Goal: Transaction & Acquisition: Subscribe to service/newsletter

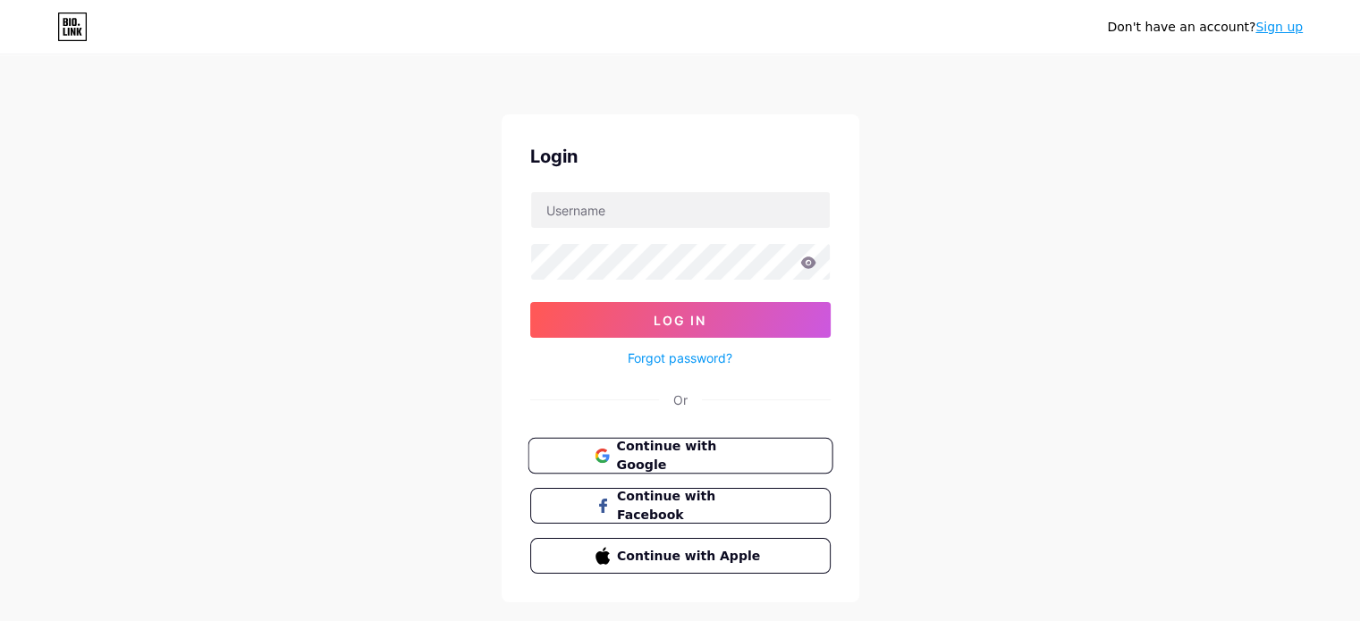
click at [633, 459] on span "Continue with Google" at bounding box center [690, 456] width 149 height 38
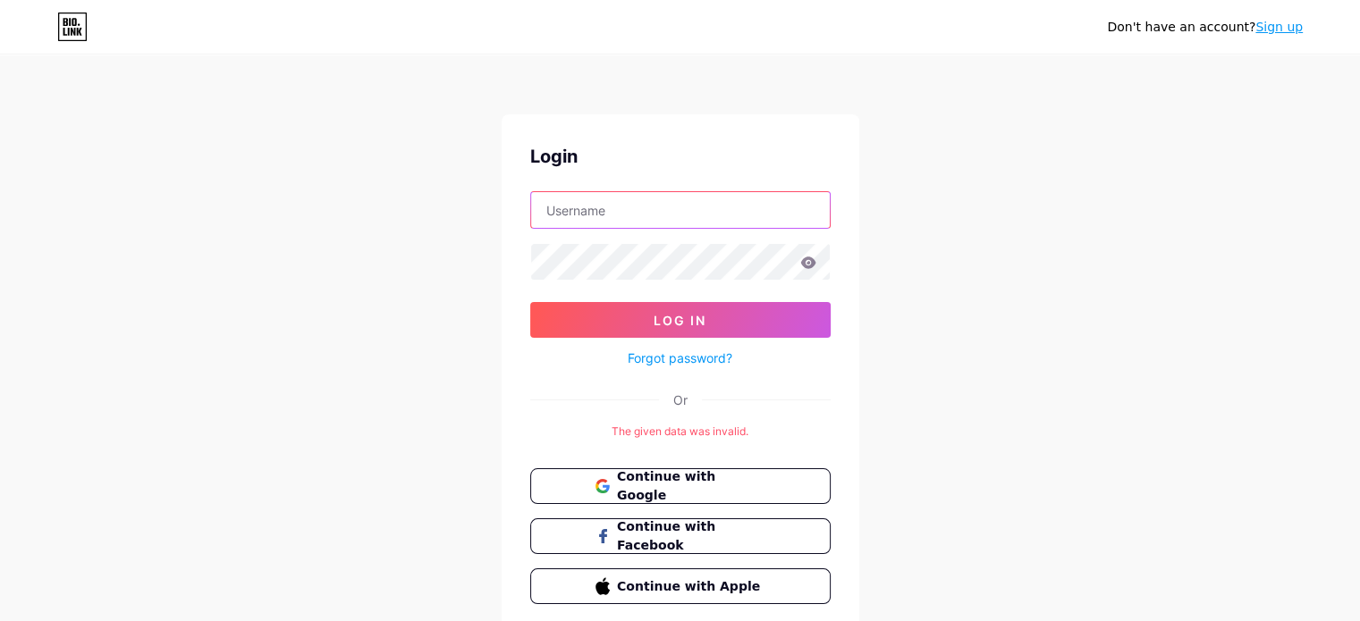
click at [629, 221] on input "text" at bounding box center [680, 210] width 299 height 36
type input "[EMAIL_ADDRESS][DOMAIN_NAME]"
click at [691, 484] on span "Continue with Google" at bounding box center [690, 487] width 149 height 38
click at [689, 219] on input "text" at bounding box center [680, 210] width 299 height 36
paste input "dhavniroy"
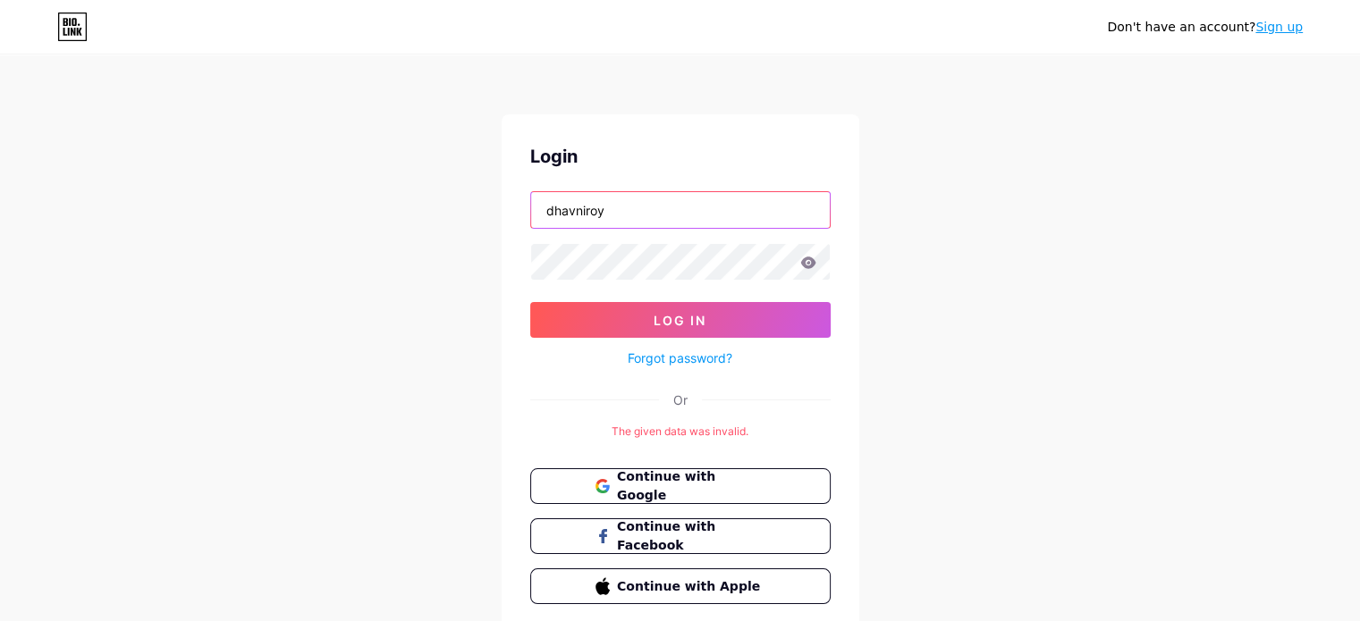
type input "dhavniroy"
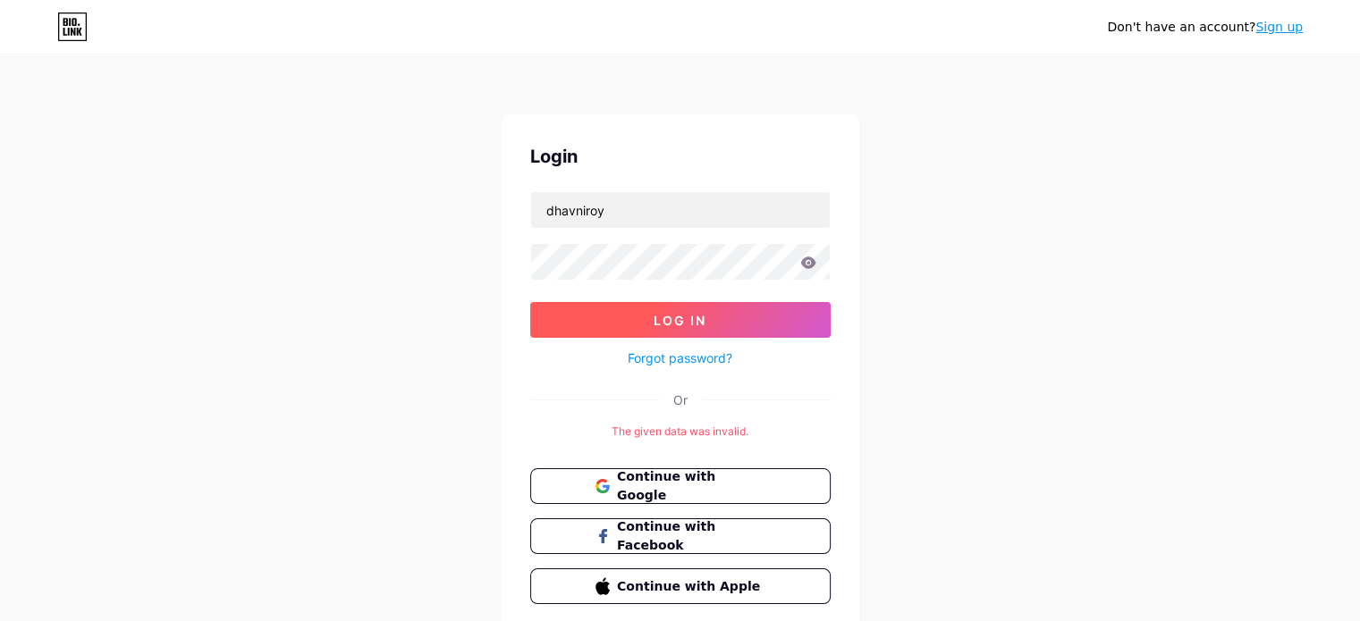
click at [712, 323] on button "Log In" at bounding box center [680, 320] width 300 height 36
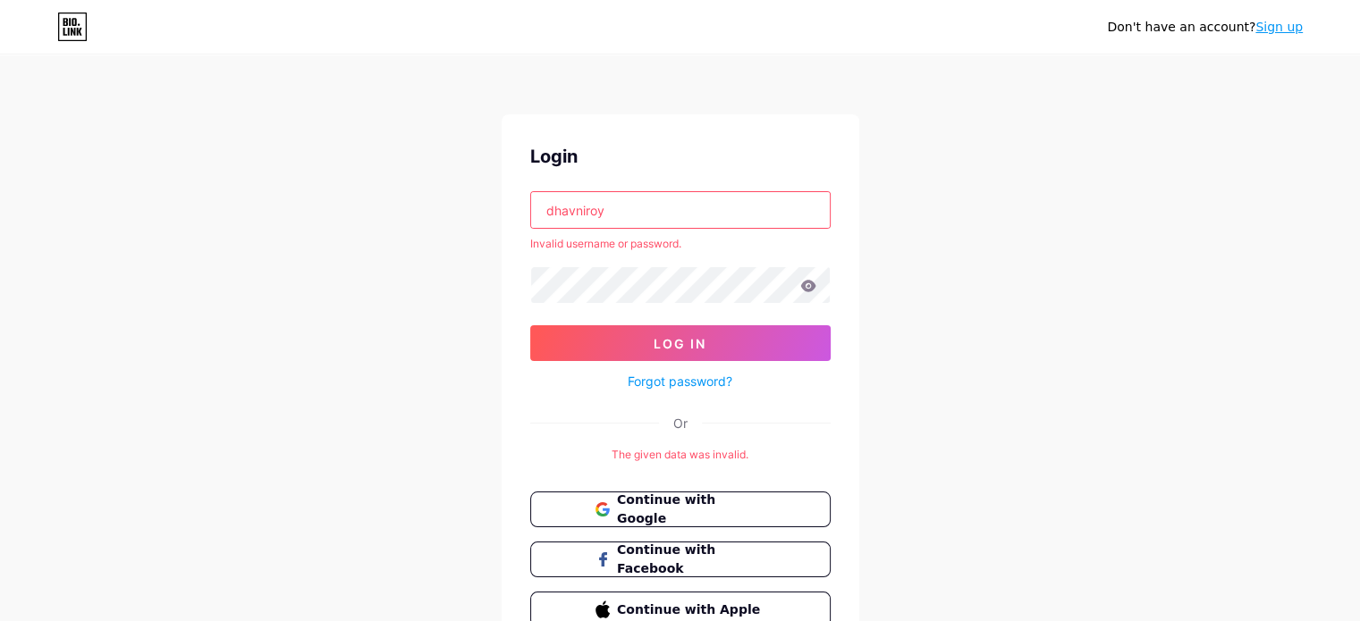
click at [1273, 23] on link "Sign up" at bounding box center [1278, 27] width 47 height 14
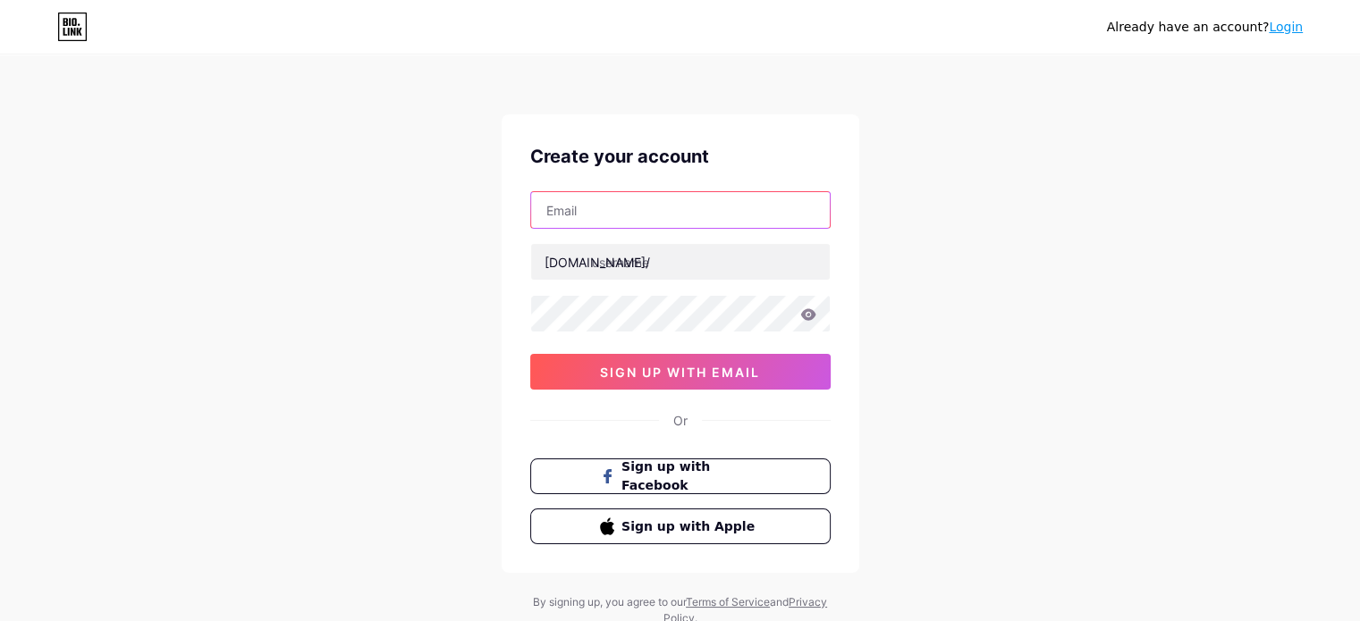
click at [658, 218] on input "text" at bounding box center [680, 210] width 299 height 36
type input "[EMAIL_ADDRESS][DOMAIN_NAME]"
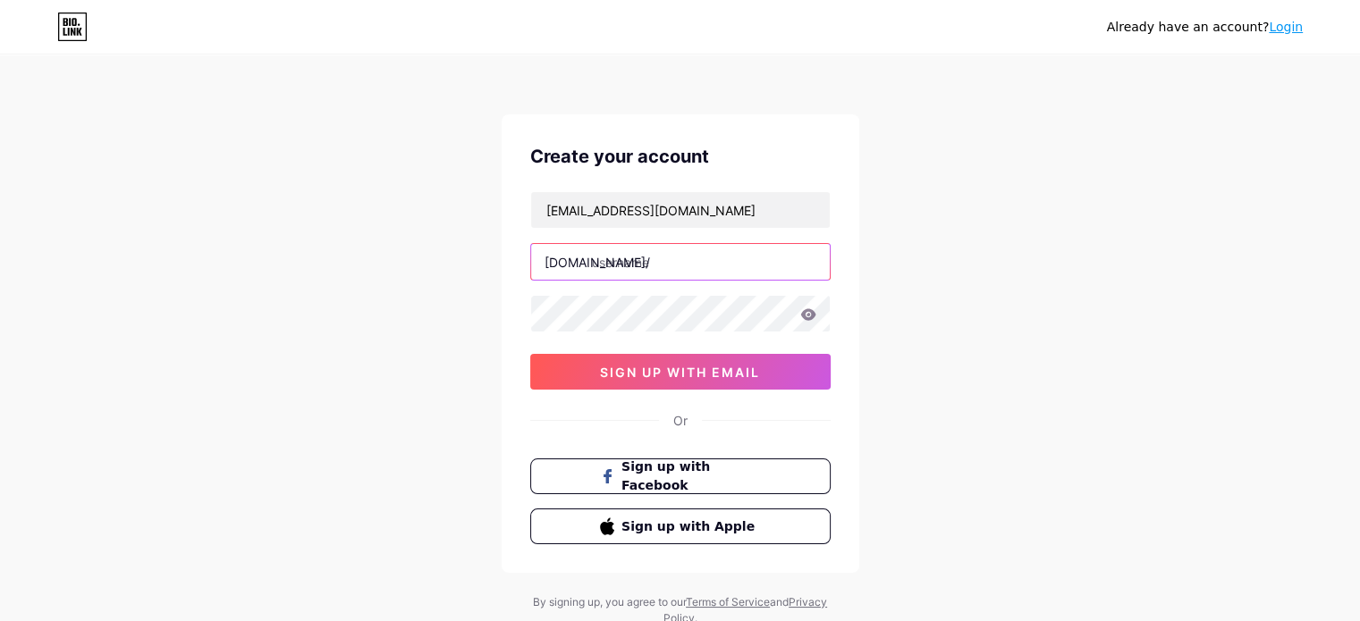
click at [649, 265] on input "text" at bounding box center [680, 262] width 299 height 36
paste input "dhavniroy"
type input "dhavniroy"
drag, startPoint x: 590, startPoint y: 262, endPoint x: 519, endPoint y: 254, distance: 71.1
click at [519, 254] on div "Create your account dhavniroy015@gmail.com bio.link/ dhavniroy sign up with ema…" at bounding box center [680, 343] width 358 height 459
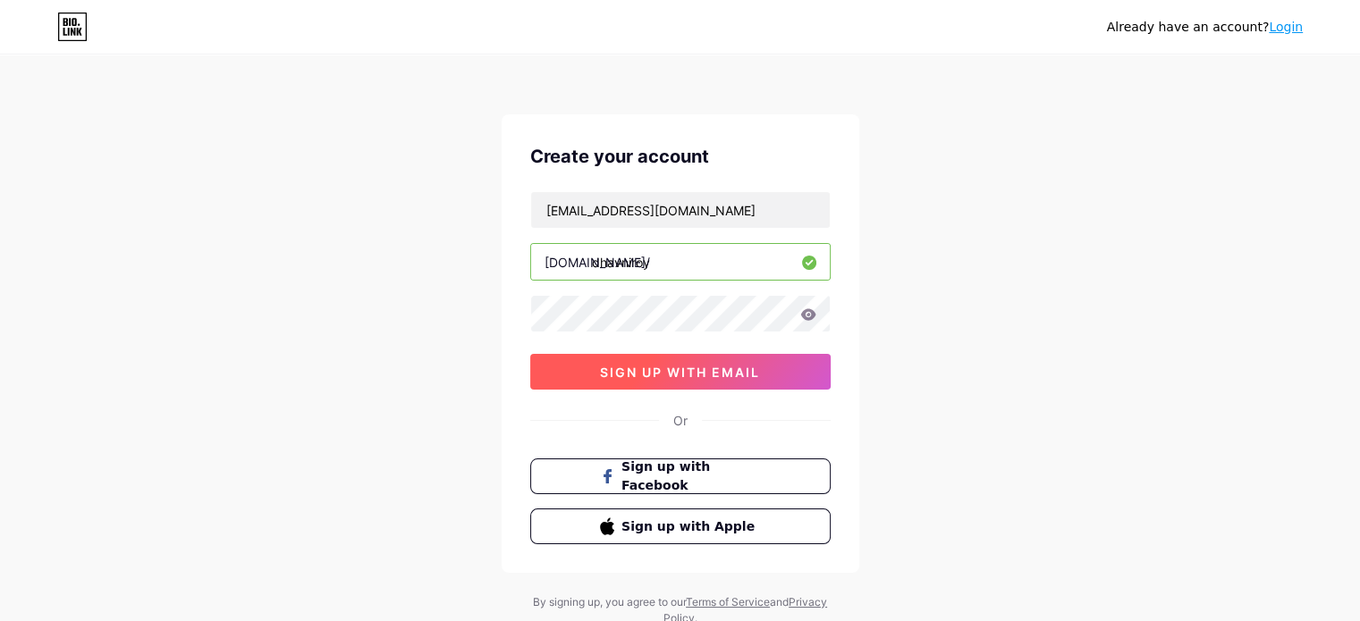
click at [678, 374] on span "sign up with email" at bounding box center [680, 372] width 160 height 15
